Goal: Transaction & Acquisition: Purchase product/service

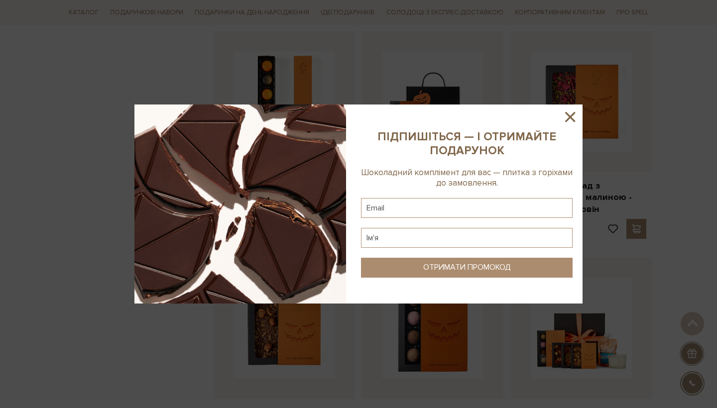
scroll to position [374, 0]
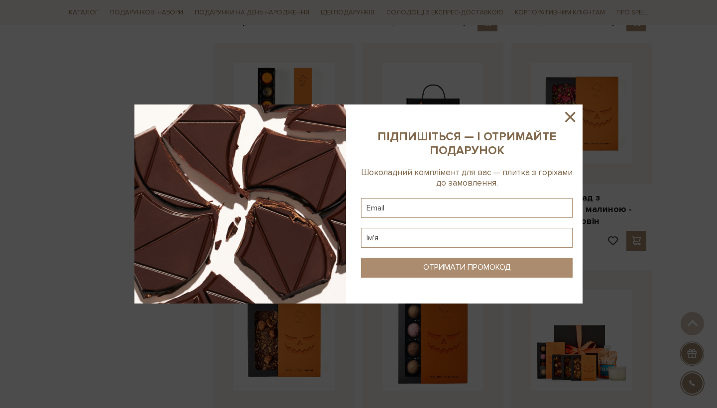
click at [569, 119] on icon at bounding box center [570, 117] width 10 height 10
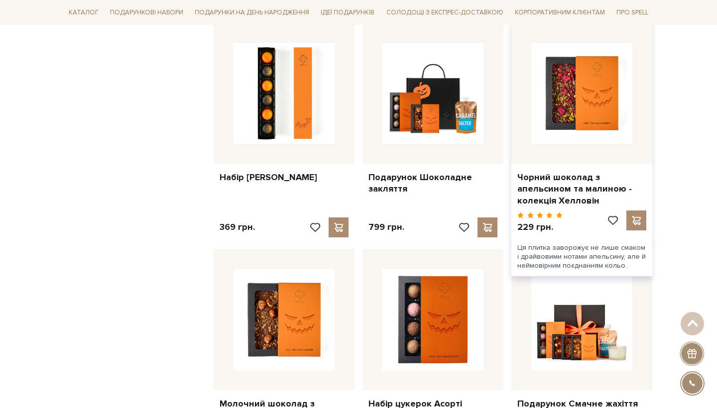
scroll to position [400, 0]
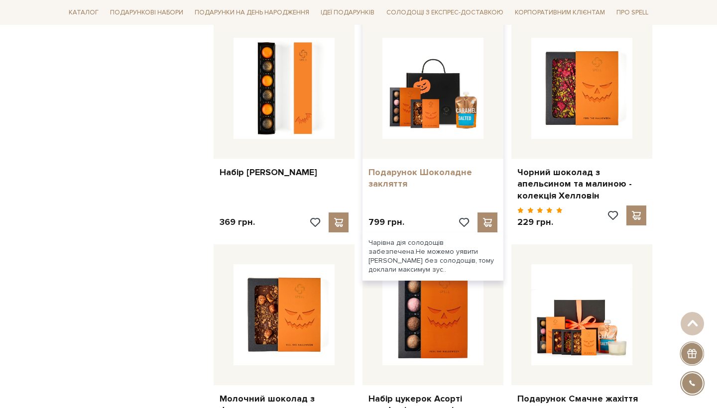
copy link "Подарунок Шоколадне закляття"
drag, startPoint x: 360, startPoint y: 167, endPoint x: 436, endPoint y: 183, distance: 77.7
click at [436, 183] on div "Подарунок Шоколадне закляття 799 грн." at bounding box center [433, 127] width 149 height 219
click at [431, 167] on link "Подарунок Шоколадне закляття" at bounding box center [432, 178] width 129 height 23
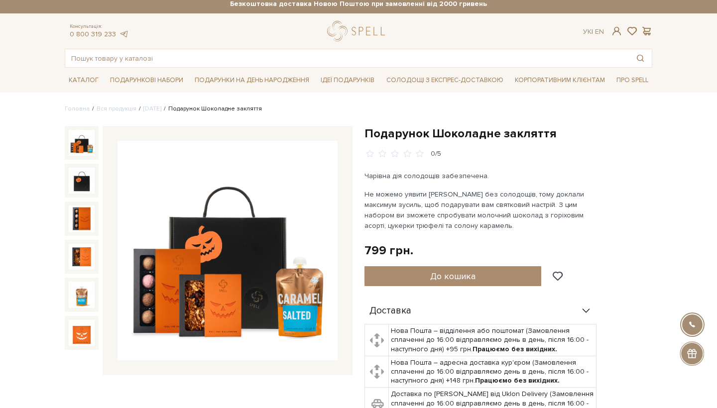
scroll to position [8, 0]
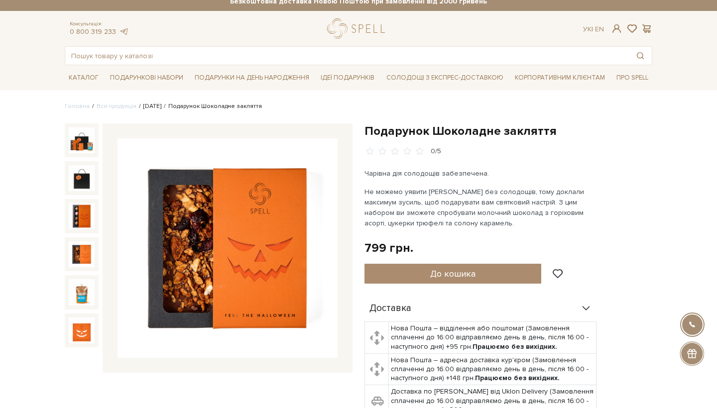
click at [151, 105] on link "[DATE]" at bounding box center [152, 106] width 18 height 7
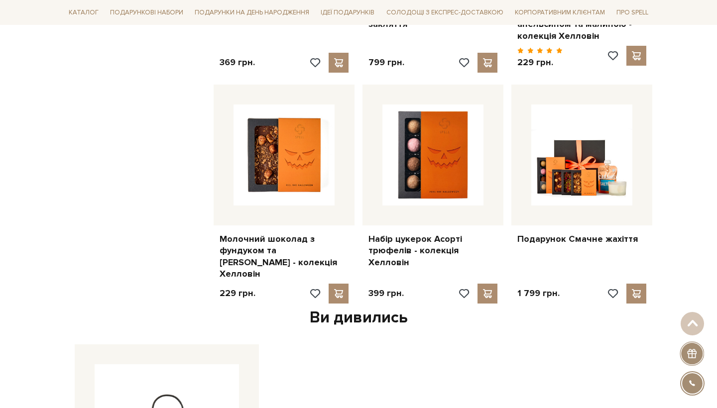
scroll to position [559, 0]
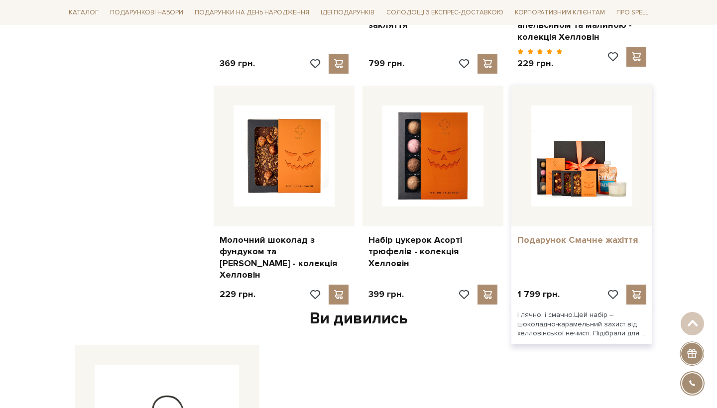
drag, startPoint x: 663, startPoint y: 235, endPoint x: 520, endPoint y: 234, distance: 142.9
click at [520, 234] on div "Головна Вся продукція Halloween Halloween Фільтри За замовчуванням За Ціною (зр…" at bounding box center [358, 88] width 717 height 1075
copy link "Подарунок Смачне жахіття"
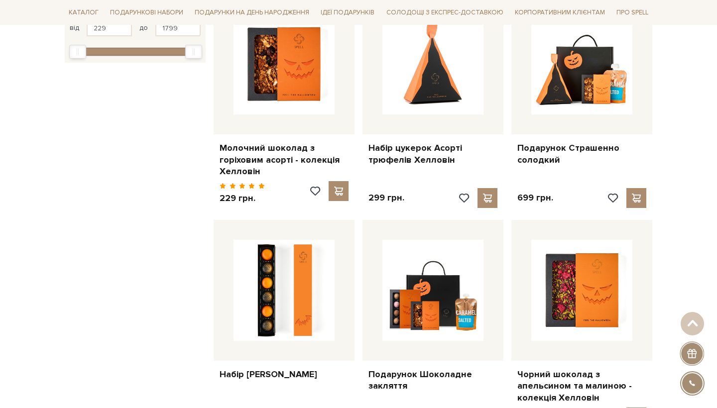
scroll to position [201, 0]
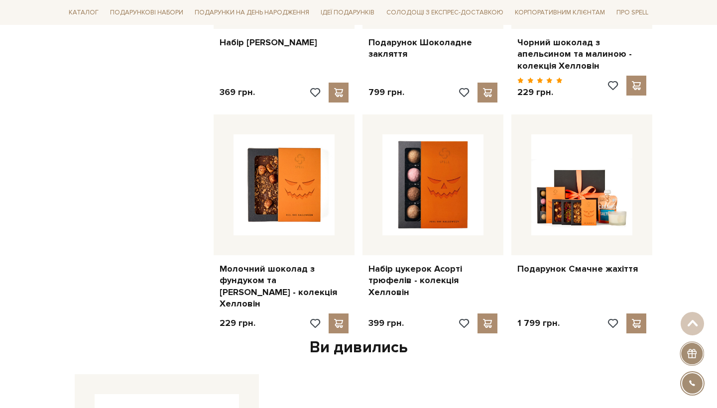
scroll to position [534, 0]
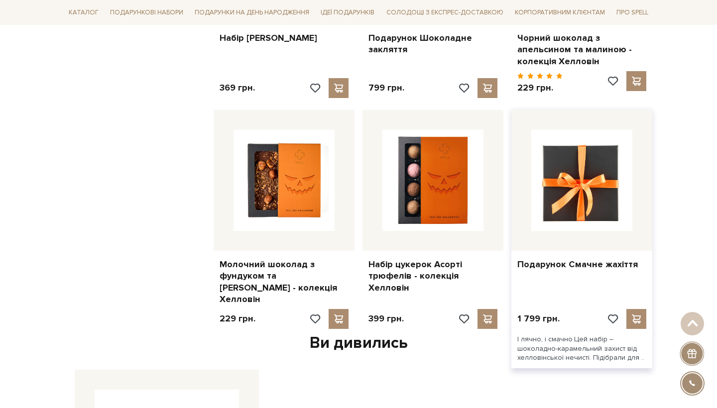
click at [595, 189] on img at bounding box center [581, 180] width 101 height 101
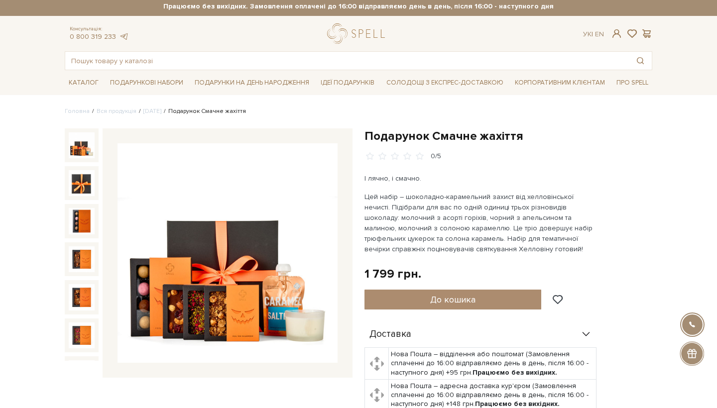
scroll to position [5, 0]
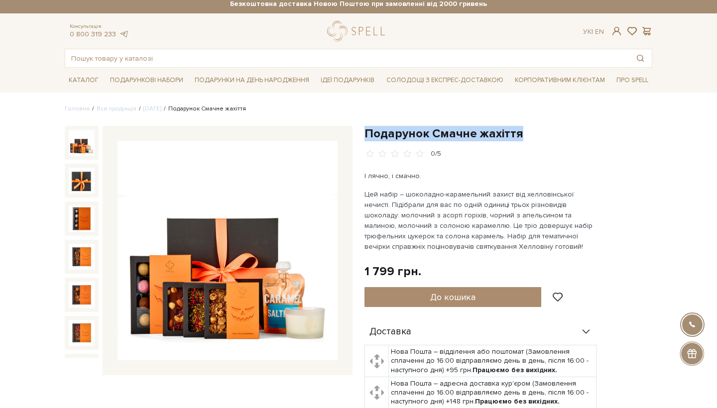
drag, startPoint x: 366, startPoint y: 131, endPoint x: 535, endPoint y: 131, distance: 168.8
click at [535, 131] on h1 "Подарунок Смачне жахіття" at bounding box center [508, 133] width 288 height 15
copy h1 "Подарунок Смачне жахіття"
